Goal: Use online tool/utility: Utilize a website feature to perform a specific function

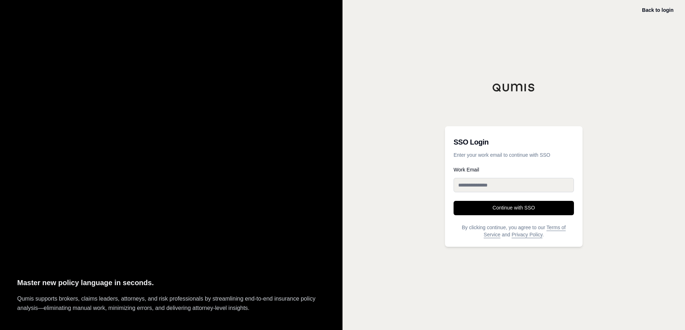
click at [470, 186] on input "Work Email" at bounding box center [514, 185] width 120 height 14
click at [469, 179] on input "Work Email" at bounding box center [514, 185] width 120 height 14
drag, startPoint x: 461, startPoint y: 183, endPoint x: 465, endPoint y: 193, distance: 10.8
click at [461, 183] on input "Work Email" at bounding box center [514, 185] width 120 height 14
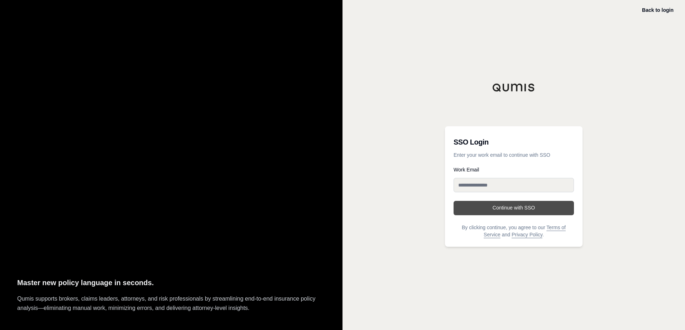
paste input "**********"
type input "**********"
click at [467, 209] on button "Continue with SSO" at bounding box center [514, 208] width 120 height 14
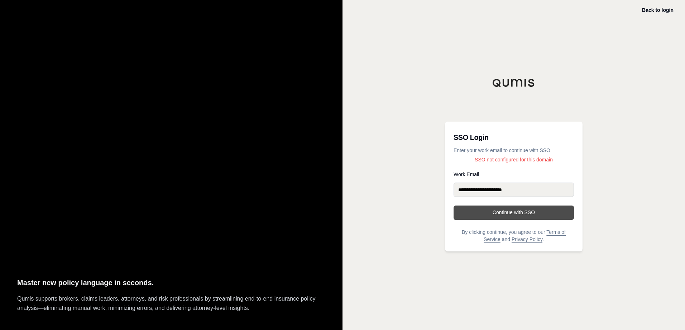
click at [480, 209] on button "Continue with SSO" at bounding box center [514, 212] width 120 height 14
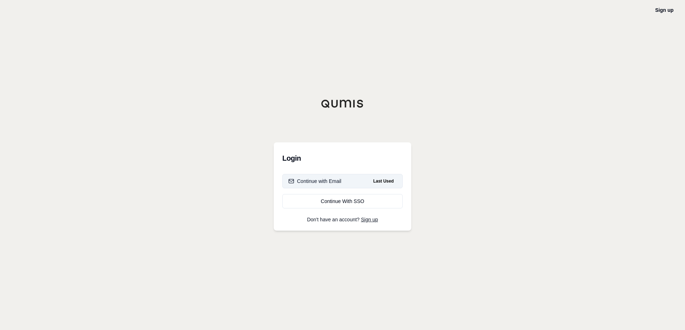
click at [336, 178] on div "Continue with Email" at bounding box center [314, 180] width 53 height 7
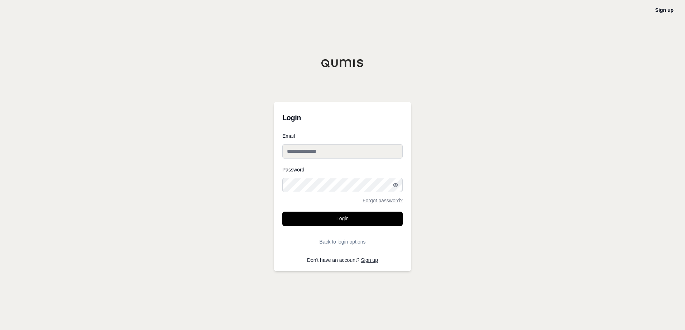
type input "**********"
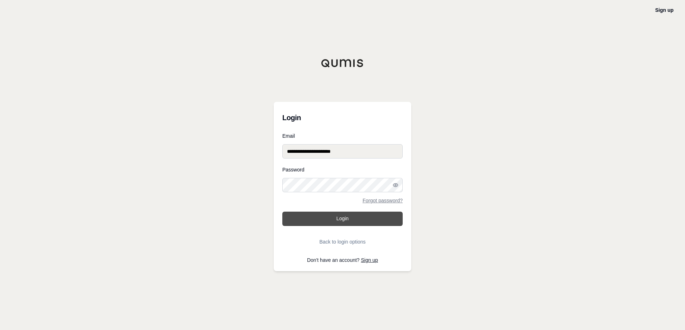
click at [337, 215] on button "Login" at bounding box center [342, 218] width 120 height 14
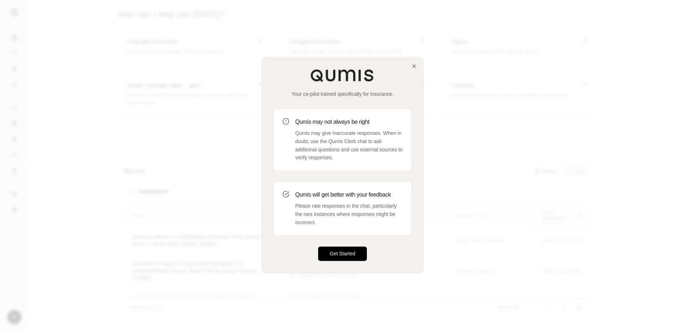
click at [343, 249] on button "Get Started" at bounding box center [342, 253] width 49 height 14
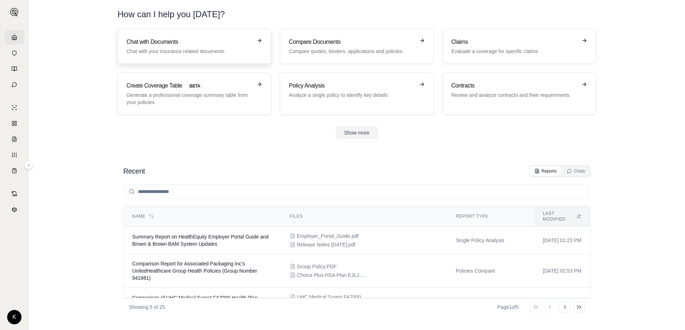
click at [157, 51] on p "Chat with your insurance related documents" at bounding box center [189, 51] width 126 height 7
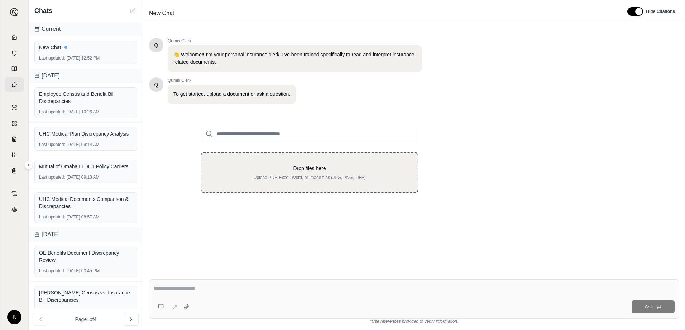
click at [267, 172] on div "Drop files here Upload PDF, Excel, Word, or image files (JPG, PNG, TIFF)" at bounding box center [309, 172] width 193 height 16
type input "**********"
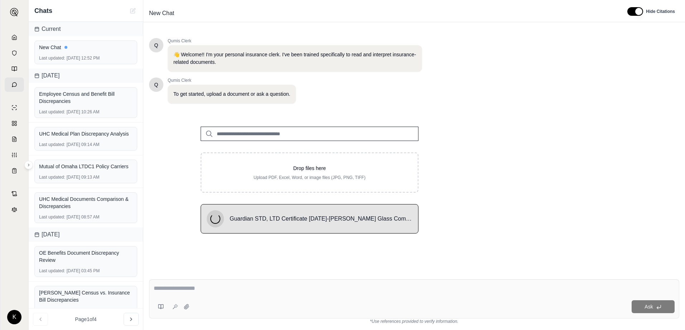
click at [255, 133] on input "search" at bounding box center [310, 133] width 218 height 14
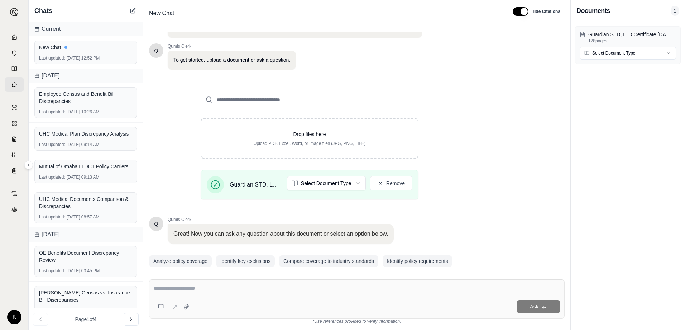
scroll to position [57, 0]
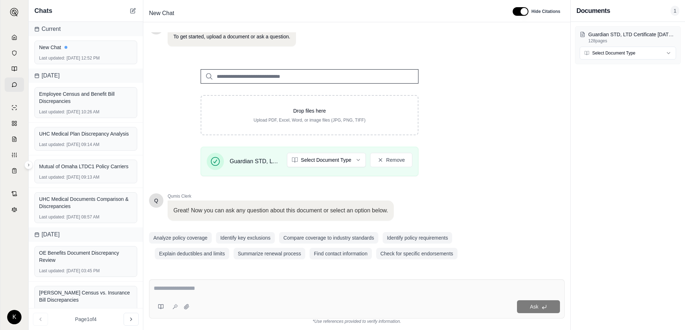
click at [230, 285] on textarea at bounding box center [357, 288] width 406 height 9
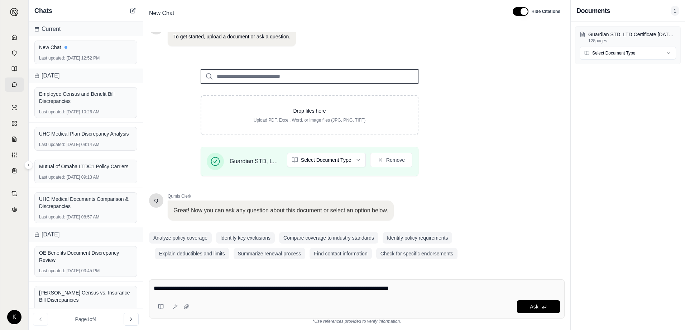
type textarea "**********"
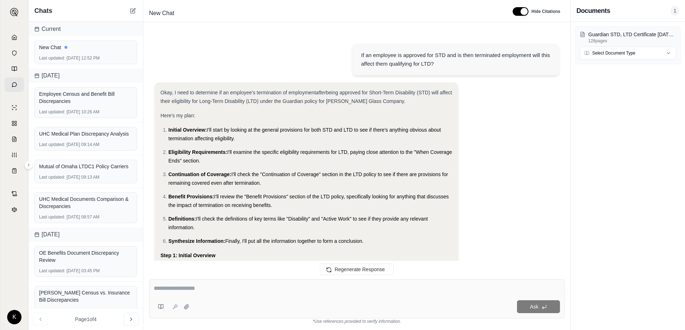
scroll to position [1026, 0]
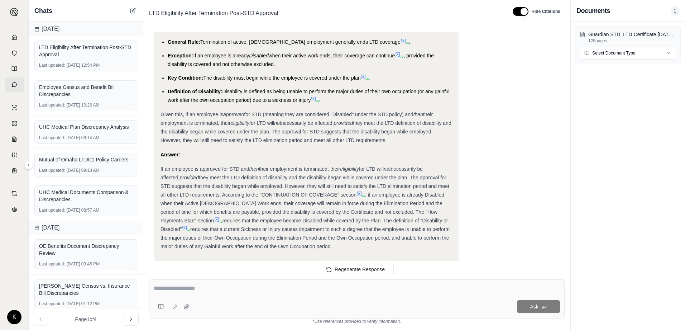
drag, startPoint x: 160, startPoint y: 142, endPoint x: 333, endPoint y: 218, distance: 189.3
copy div "If an employee is approved for STD and then their employment is terminated, the…"
drag, startPoint x: 264, startPoint y: 106, endPoint x: 268, endPoint y: 107, distance: 4.4
click at [268, 120] on span "they meet the LTD definition of disability and the disability began while cover…" at bounding box center [305, 131] width 291 height 23
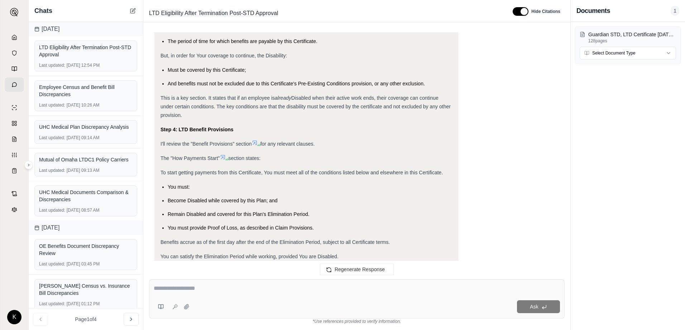
scroll to position [632, 0]
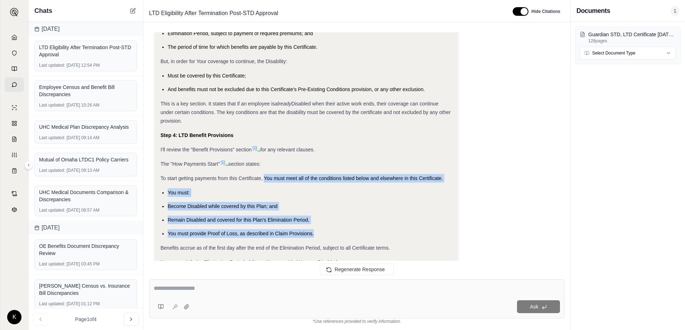
drag, startPoint x: 264, startPoint y: 151, endPoint x: 322, endPoint y: 206, distance: 80.1
click at [322, 206] on div "Okay, I need to determine if an employee's termination of employment after bein…" at bounding box center [306, 51] width 292 height 1188
copy div "You must meet all of the conditions listed below and elsewhere in this Certific…"
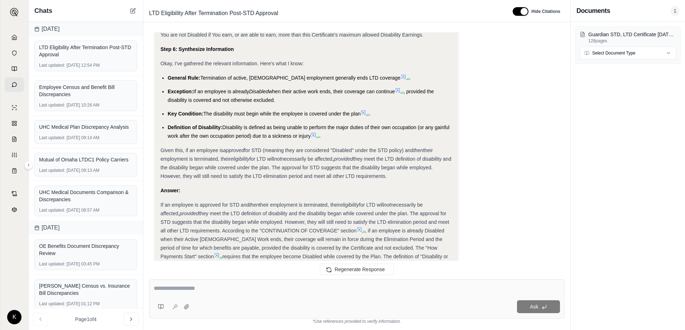
scroll to position [1026, 0]
